Goal: Task Accomplishment & Management: Use online tool/utility

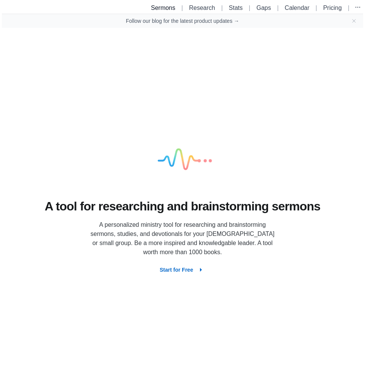
click at [160, 7] on link "Sermons" at bounding box center [163, 8] width 24 height 6
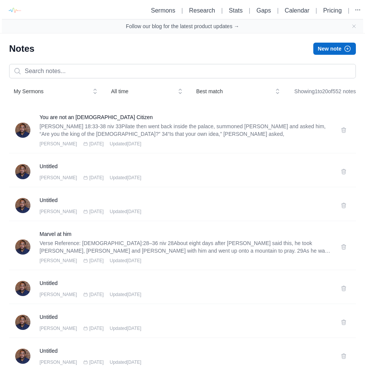
click at [319, 48] on button "New note" at bounding box center [334, 49] width 43 height 12
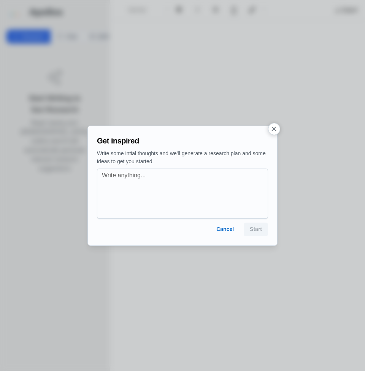
click at [275, 130] on icon "button" at bounding box center [274, 129] width 8 height 8
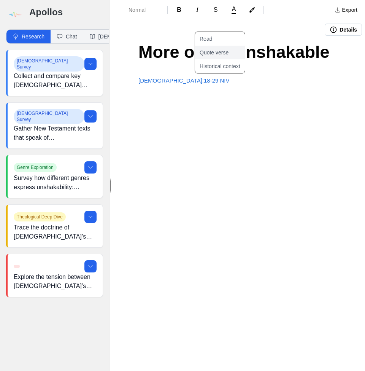
click at [219, 54] on button "Quote verse" at bounding box center [224, 53] width 59 height 14
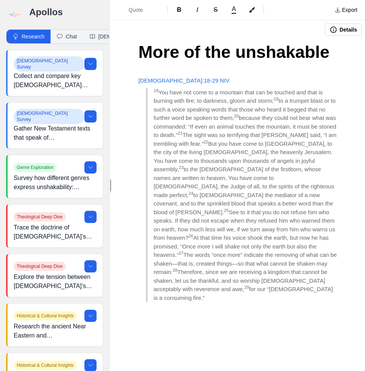
click at [182, 251] on span "The words “once more” indicate the removing of what can be shaken—that is, crea…" at bounding box center [246, 263] width 185 height 24
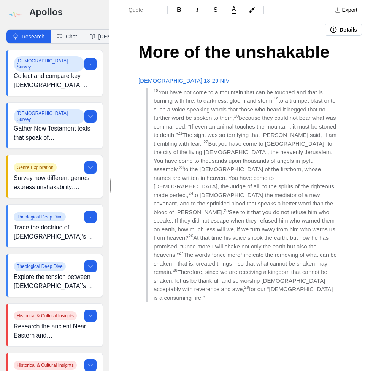
click at [208, 143] on span "22" at bounding box center [205, 142] width 5 height 5
click at [208, 140] on span "22" at bounding box center [205, 142] width 5 height 5
click at [205, 193] on span "to [DEMOGRAPHIC_DATA] the mediator of a new covenant, and to the sprinkled bloo…" at bounding box center [244, 204] width 181 height 24
click at [210, 142] on strong "22" at bounding box center [207, 142] width 5 height 5
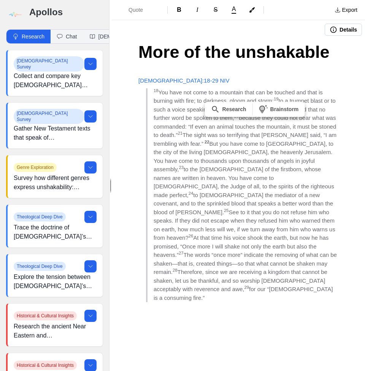
click at [229, 208] on span "25" at bounding box center [226, 210] width 5 height 5
click at [267, 209] on span "to it that you do not refuse him who speaks. If they did not escape when they r…" at bounding box center [245, 225] width 183 height 32
click at [210, 140] on strong "22" at bounding box center [207, 142] width 5 height 5
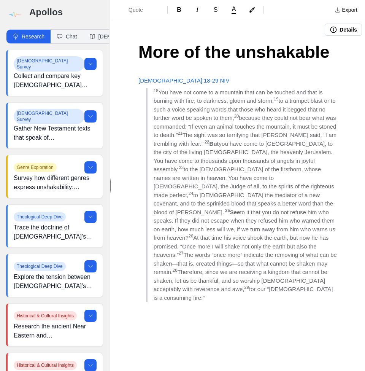
click at [178, 268] on span "28" at bounding box center [175, 270] width 5 height 5
click at [269, 251] on span "The words “once more” indicate the removing of what can be shaken—that is, crea…" at bounding box center [246, 263] width 185 height 24
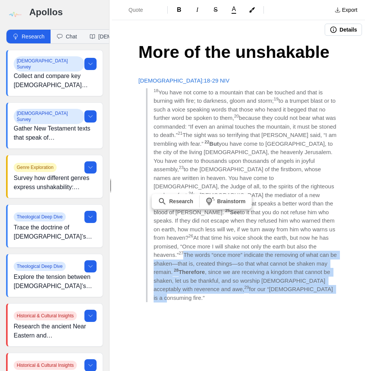
drag, startPoint x: 238, startPoint y: 233, endPoint x: 303, endPoint y: 277, distance: 78.4
click at [303, 277] on blockquote "18 You have not come to a mountain that can be touched and that is burning with…" at bounding box center [242, 195] width 192 height 214
click at [235, 13] on button "A" at bounding box center [234, 10] width 17 height 11
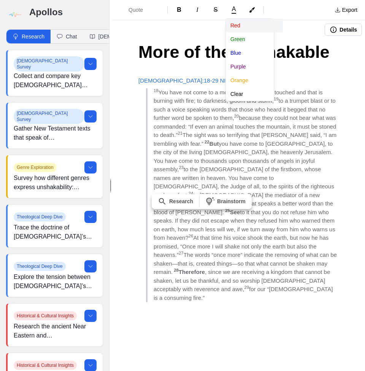
click at [238, 28] on button "Red" at bounding box center [254, 26] width 57 height 14
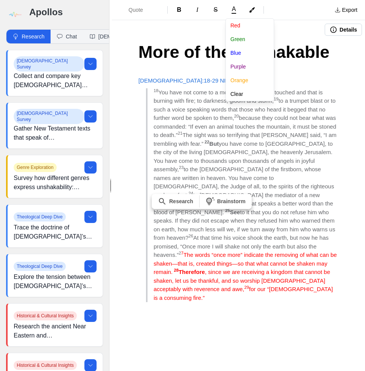
click at [283, 257] on div "Quote B I S A Red Green Blue Purple Orange Clear Export Details More of the uns…" at bounding box center [238, 185] width 253 height 371
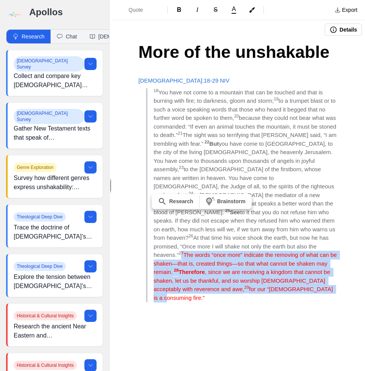
drag, startPoint x: 238, startPoint y: 232, endPoint x: 298, endPoint y: 271, distance: 71.5
click at [298, 271] on blockquote "18 You have not come to a mountain that can be touched and that is burning with…" at bounding box center [242, 195] width 192 height 214
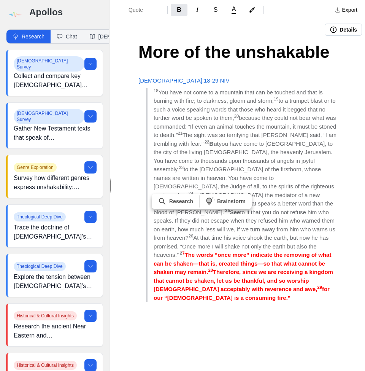
click at [305, 294] on div "More of the unshakable Hebrews 12:18-29 NIV 18 You have not come to a mountain …" at bounding box center [238, 199] width 253 height 320
click at [297, 272] on blockquote "18 You have not come to a mountain that can be touched and that is burning with…" at bounding box center [242, 195] width 192 height 214
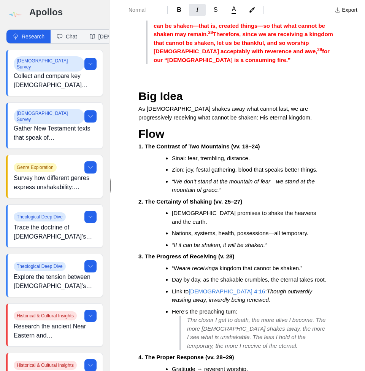
scroll to position [189, 0]
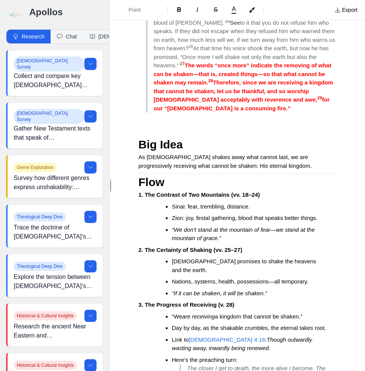
click at [141, 176] on span "Flow" at bounding box center [151, 182] width 26 height 13
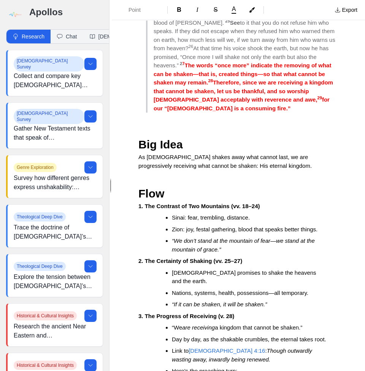
click at [148, 203] on strong "1. The Contrast of Two Mountains (vv. 18–24)" at bounding box center [199, 206] width 122 height 6
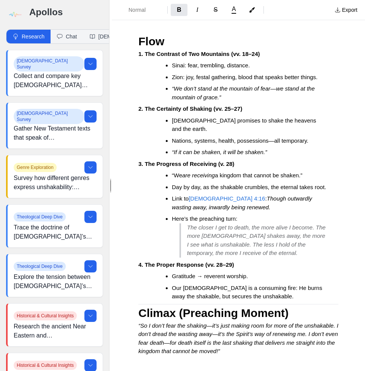
scroll to position [351, 0]
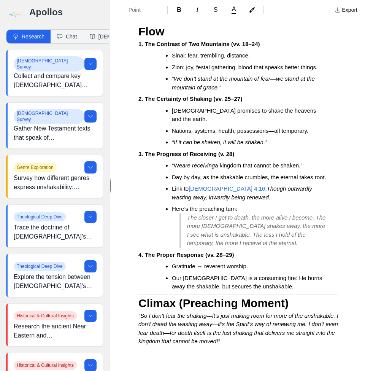
click at [135, 279] on div "More of the unshakable Hebrews 12:18-29 NIV 18 You have not come to a mountain …" at bounding box center [238, 45] width 253 height 715
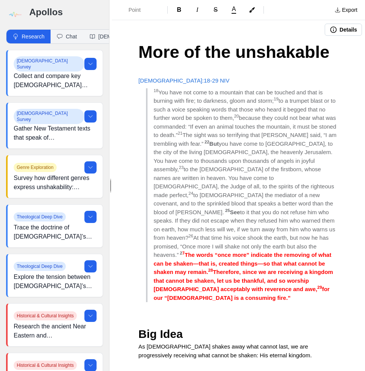
scroll to position [0, 0]
click at [173, 314] on p at bounding box center [238, 318] width 200 height 9
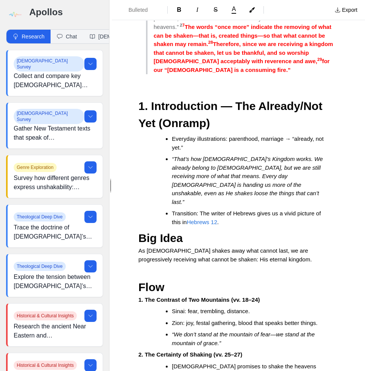
scroll to position [228, 0]
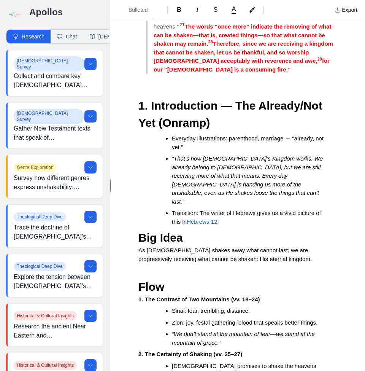
click at [250, 246] on p "As [DEMOGRAPHIC_DATA] shakes away what cannot last, we are progressively receiv…" at bounding box center [238, 254] width 200 height 17
click at [232, 330] on li "“We don’t stand at the mountain of fear—we stand at the mountain of grace.”" at bounding box center [249, 338] width 154 height 17
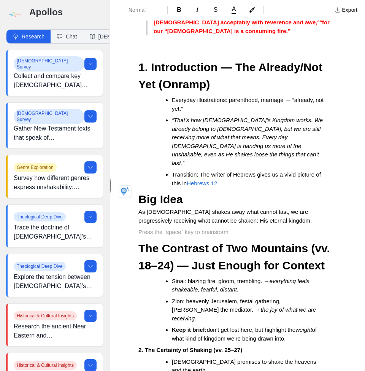
scroll to position [277, 0]
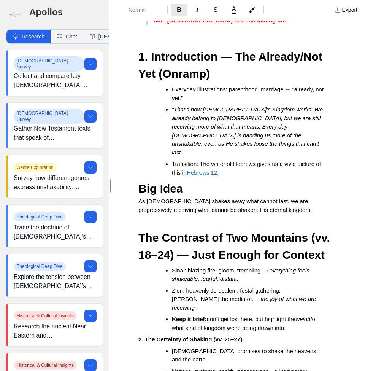
click at [248, 335] on p "2. The Certainty of Shaking (vv. 25–27)" at bounding box center [238, 339] width 200 height 9
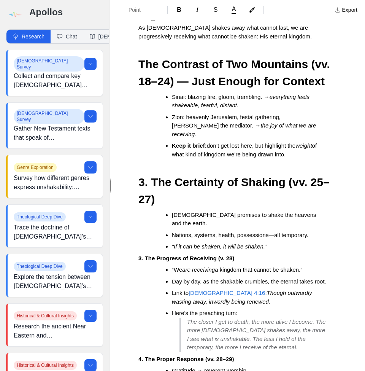
scroll to position [453, 0]
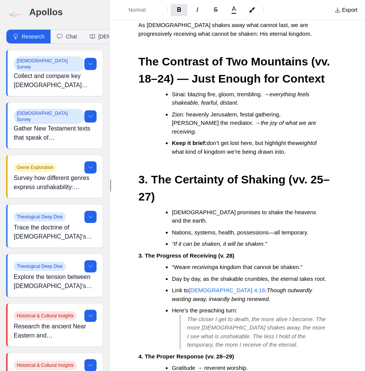
click at [140, 252] on strong "3. The Progress of Receiving (v. 28)" at bounding box center [186, 255] width 96 height 6
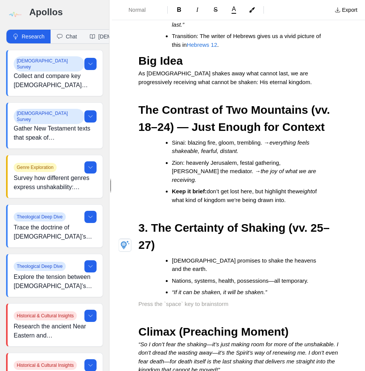
scroll to position [493, 0]
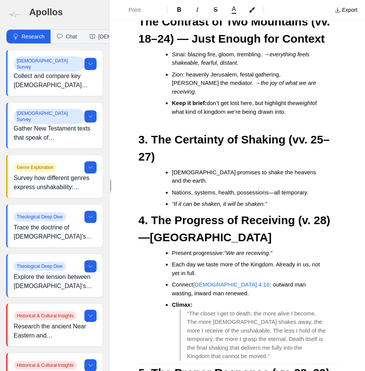
click at [188, 366] on span "5. The Proper Response (vv. 28–29)" at bounding box center [233, 372] width 191 height 13
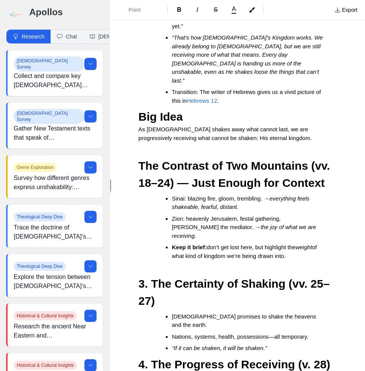
scroll to position [377, 0]
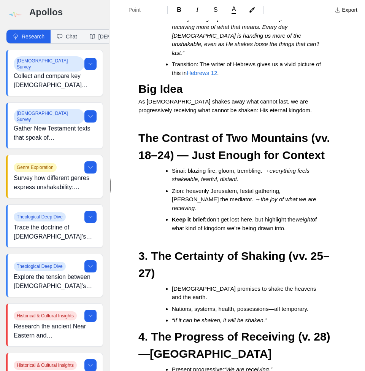
click at [150, 249] on span "3. The Certainty of Shaking (vv. 25–27)" at bounding box center [233, 264] width 191 height 30
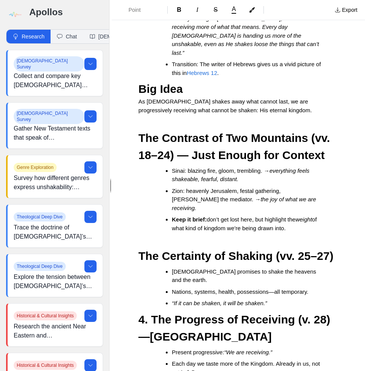
click at [153, 313] on span "4. The Progress of Receiving (v. 28) —" at bounding box center [235, 328] width 195 height 30
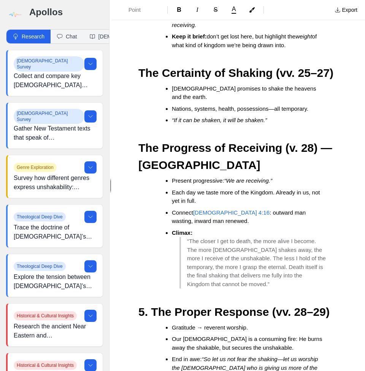
scroll to position [566, 0]
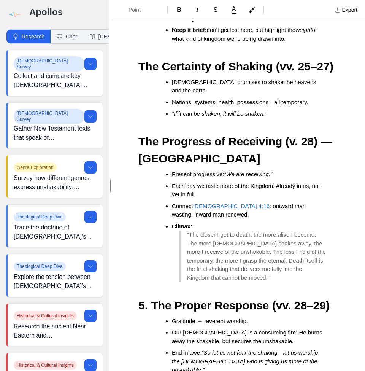
click at [152, 299] on span "5. The Proper Response (vv. 28–29)" at bounding box center [233, 305] width 191 height 13
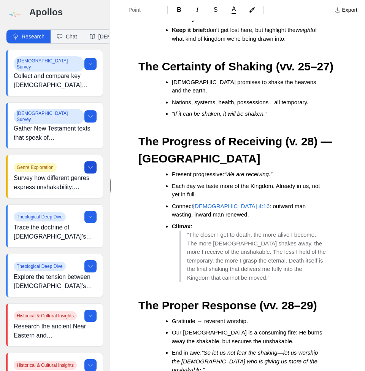
click at [91, 164] on icon at bounding box center [90, 167] width 6 height 6
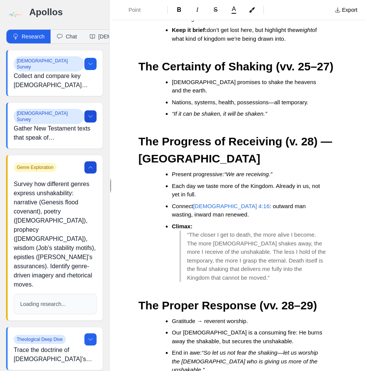
click at [89, 115] on button at bounding box center [90, 116] width 12 height 12
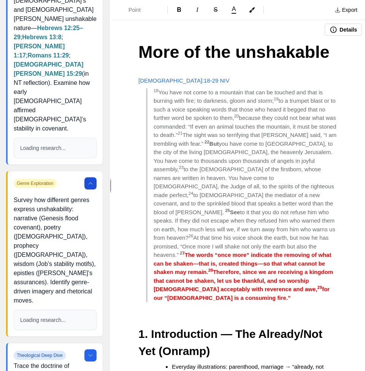
scroll to position [159, 0]
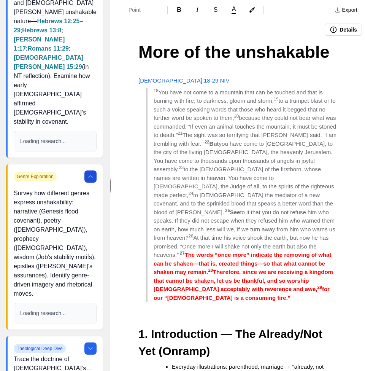
click at [89, 173] on icon at bounding box center [90, 176] width 6 height 6
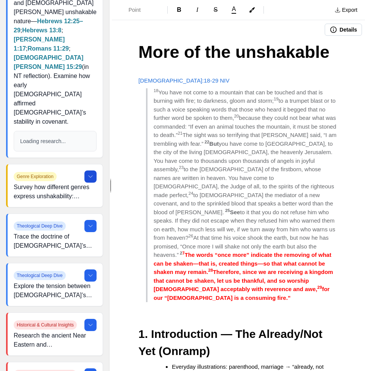
click at [89, 173] on icon at bounding box center [90, 176] width 6 height 6
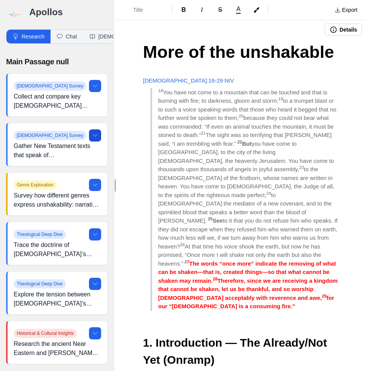
click at [95, 137] on icon at bounding box center [95, 135] width 6 height 6
